Goal: Task Accomplishment & Management: Use online tool/utility

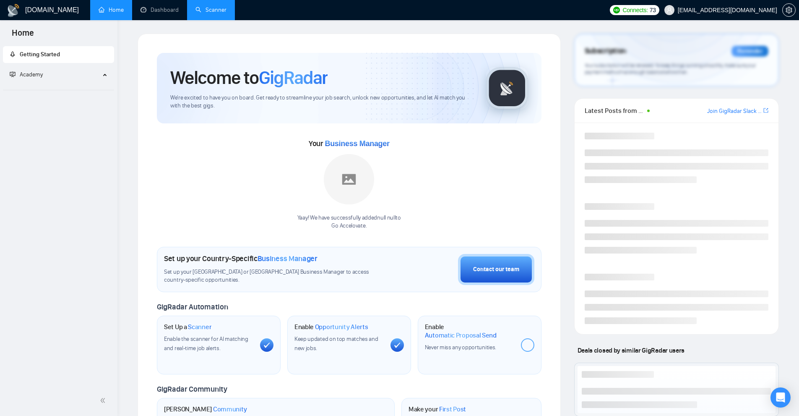
click at [206, 6] on link "Scanner" at bounding box center [210, 9] width 31 height 7
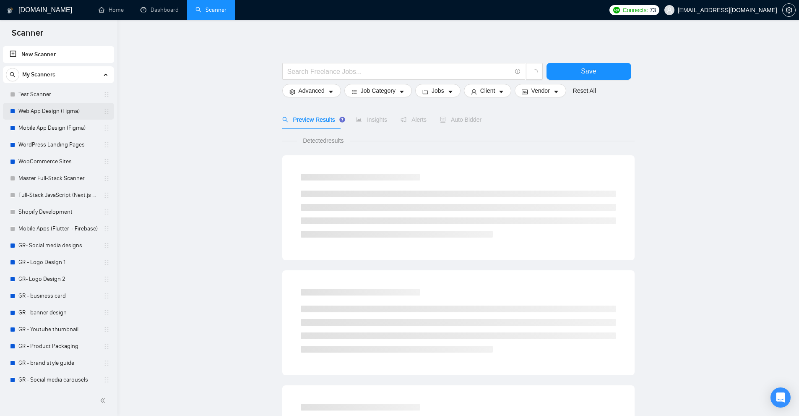
click at [55, 109] on link "Web App Design (Figma)" at bounding box center [58, 111] width 80 height 17
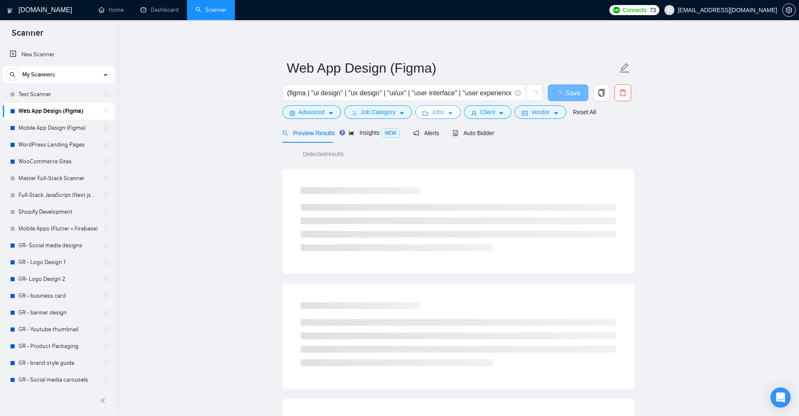
click at [424, 113] on icon "folder" at bounding box center [425, 113] width 6 height 6
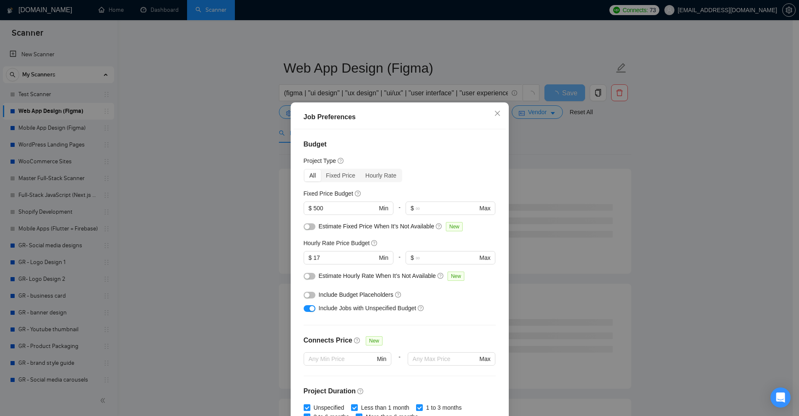
click at [443, 87] on div "Job Preferences Budget Project Type All Fixed Price Hourly Rate Fixed Price Bud…" at bounding box center [399, 208] width 799 height 416
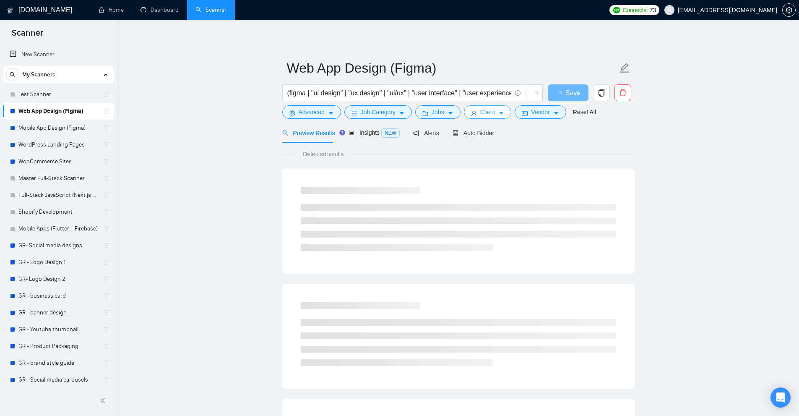
click at [480, 108] on span "Client" at bounding box center [487, 111] width 15 height 9
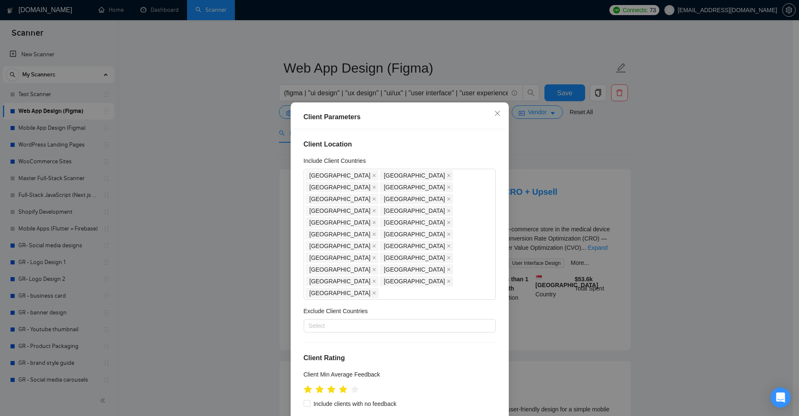
scroll to position [42, 0]
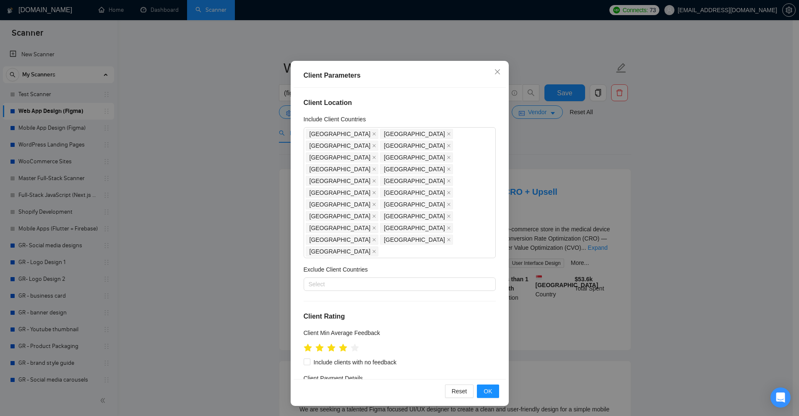
click at [536, 116] on div "Client Parameters Client Location Include Client Countries [GEOGRAPHIC_DATA] [G…" at bounding box center [399, 208] width 799 height 416
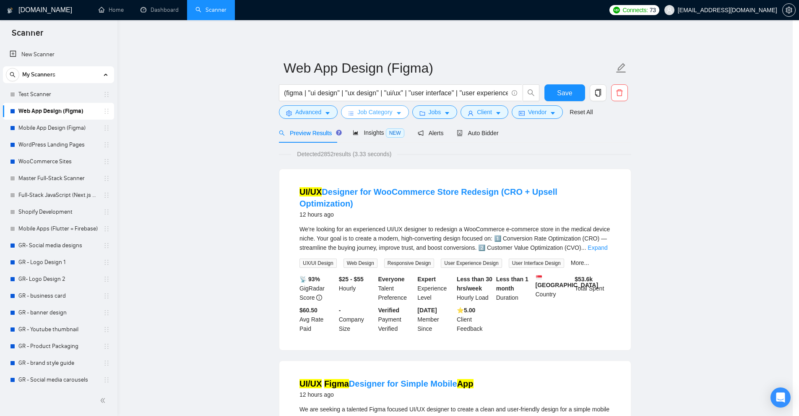
scroll to position [0, 0]
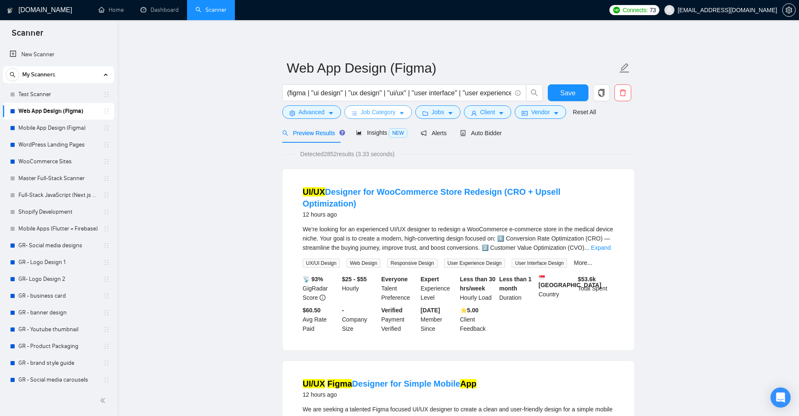
click at [377, 117] on button "Job Category" at bounding box center [378, 111] width 68 height 13
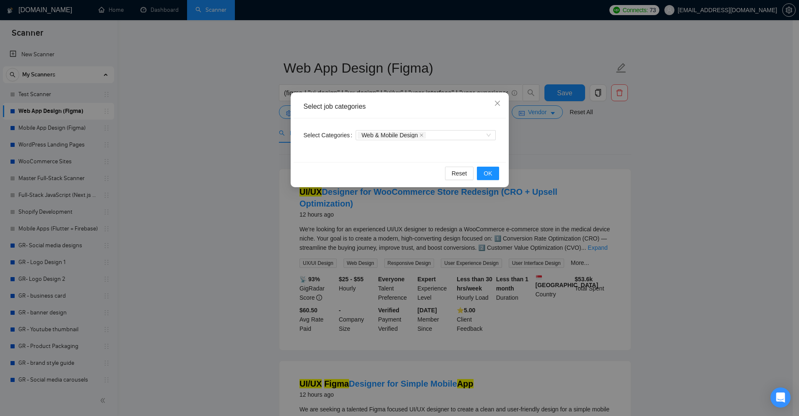
click at [432, 81] on div "Select job categories Select Categories Web & Mobile Design Reset OK" at bounding box center [399, 208] width 799 height 416
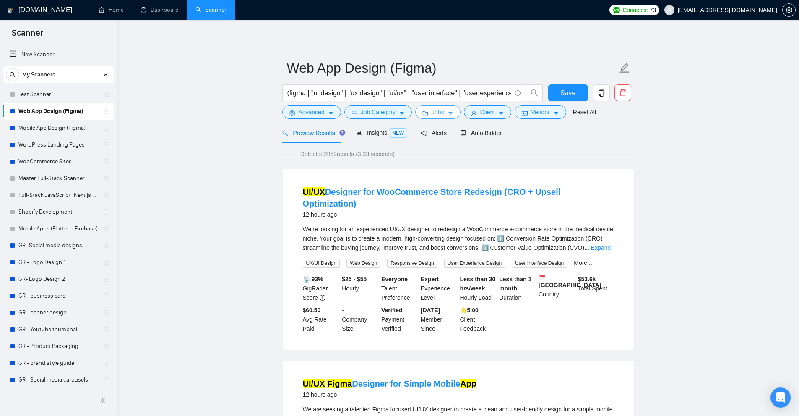
click at [427, 113] on button "Jobs" at bounding box center [437, 111] width 45 height 13
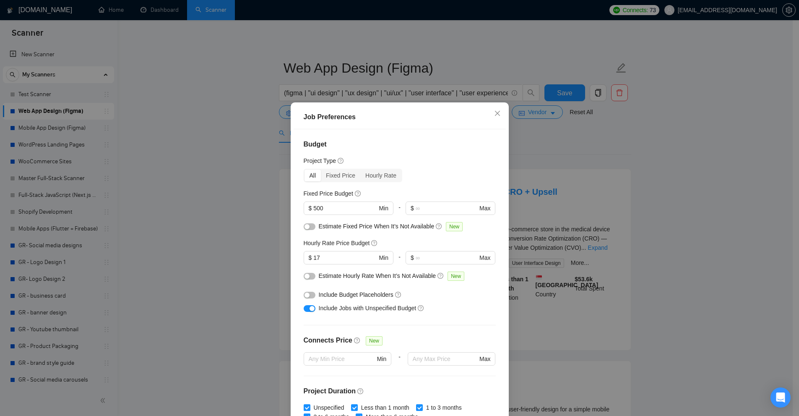
click at [334, 342] on h4 "Connects Price" at bounding box center [328, 340] width 49 height 10
drag, startPoint x: 334, startPoint y: 342, endPoint x: 318, endPoint y: 341, distance: 16.0
click at [318, 341] on h4 "Connects Price" at bounding box center [328, 340] width 49 height 10
copy h4 "Connects Price"
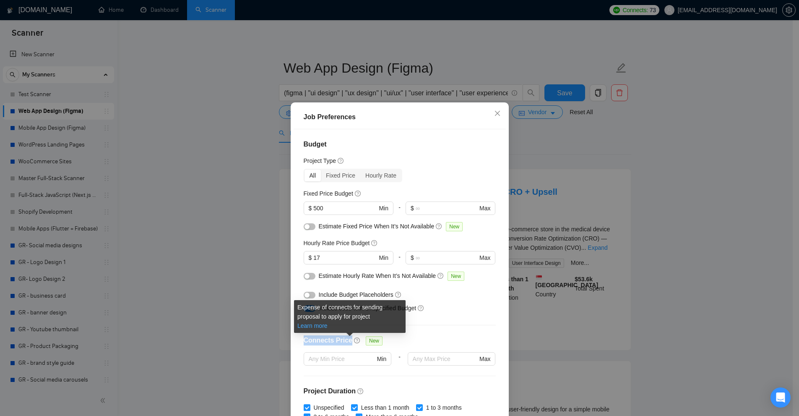
click at [312, 322] on link "Learn more" at bounding box center [312, 325] width 30 height 7
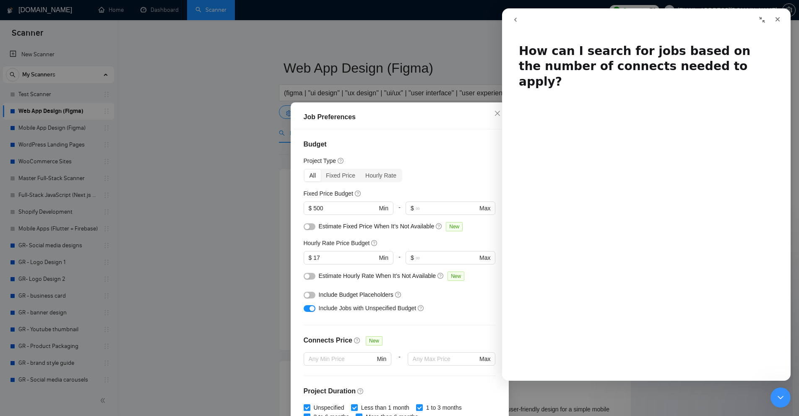
scroll to position [336, 0]
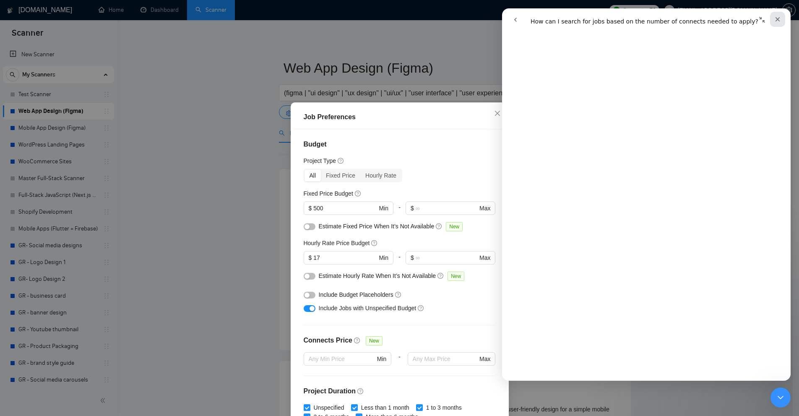
click at [773, 18] on div "Close" at bounding box center [777, 19] width 15 height 15
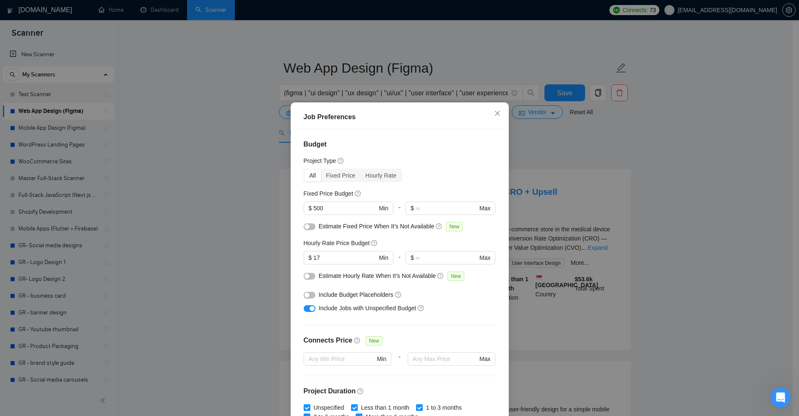
scroll to position [0, 0]
click at [495, 115] on icon "close" at bounding box center [497, 113] width 7 height 7
